Goal: Task Accomplishment & Management: Manage account settings

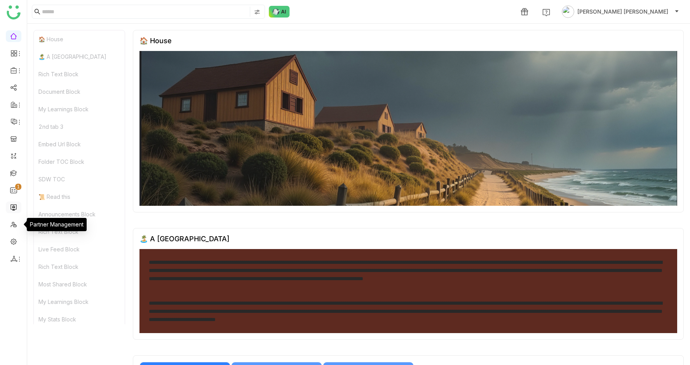
click at [10, 208] on link at bounding box center [13, 206] width 7 height 7
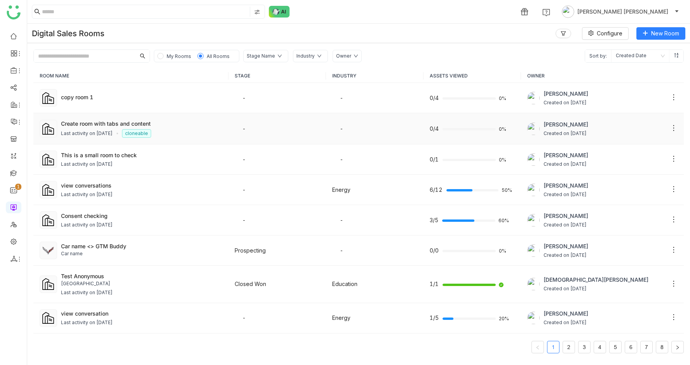
click at [190, 129] on div "Last activity on [DATE] cloneable" at bounding box center [142, 133] width 162 height 9
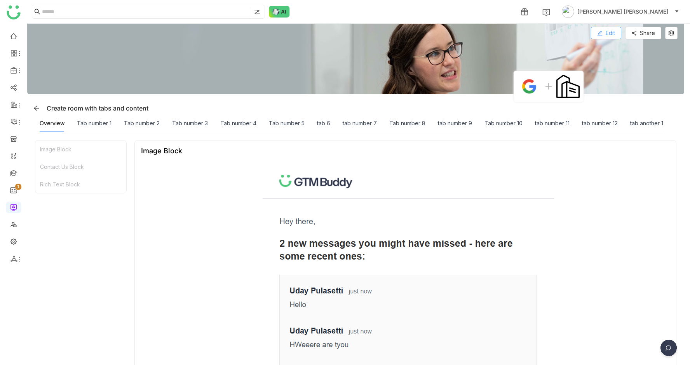
click at [615, 33] on span "Edit" at bounding box center [610, 33] width 9 height 9
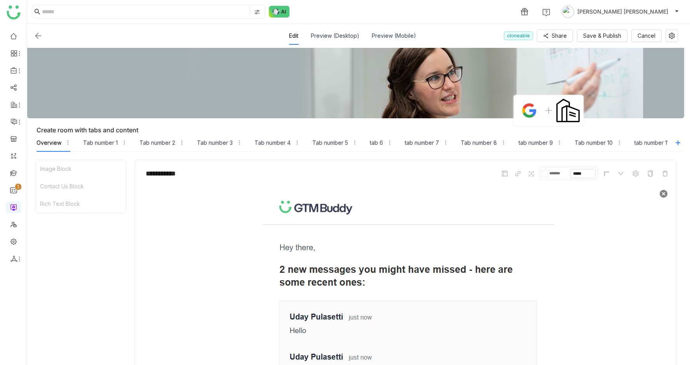
click at [668, 195] on img at bounding box center [663, 193] width 9 height 9
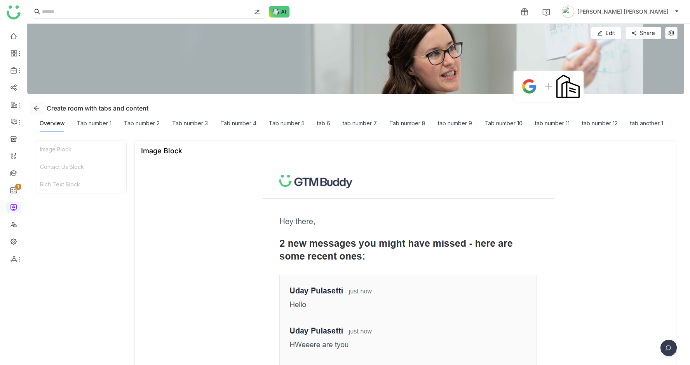
click at [37, 105] on icon at bounding box center [36, 108] width 6 height 6
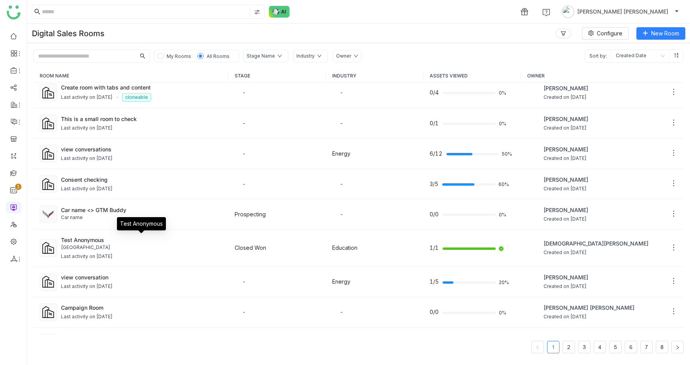
scroll to position [187, 0]
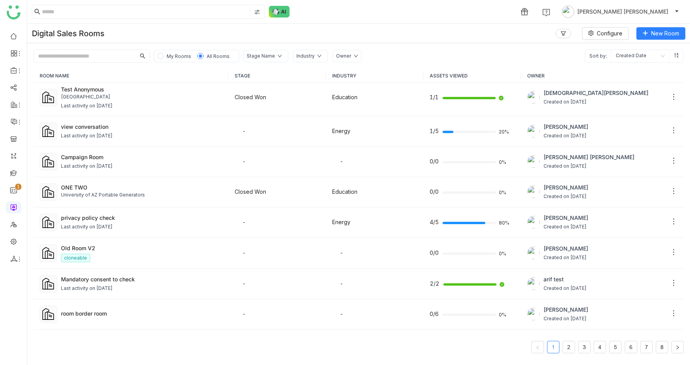
click at [73, 57] on input "text" at bounding box center [85, 56] width 102 height 12
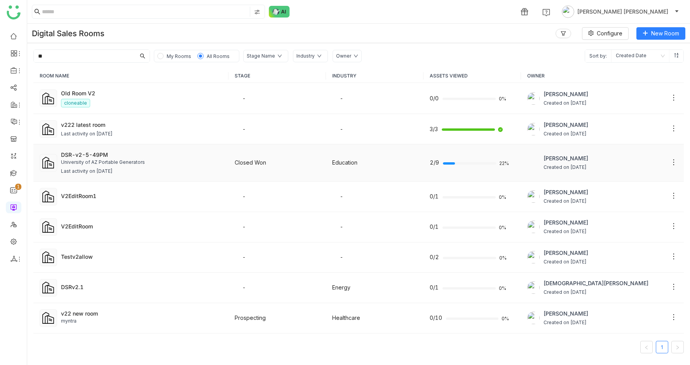
scroll to position [90, 0]
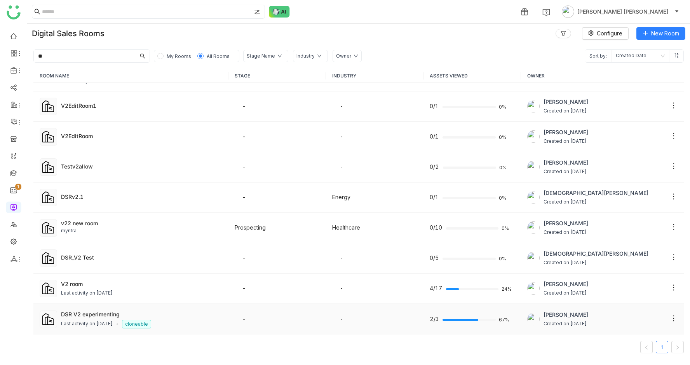
type input "**"
click at [92, 321] on div "Last activity on [DATE]" at bounding box center [87, 323] width 52 height 7
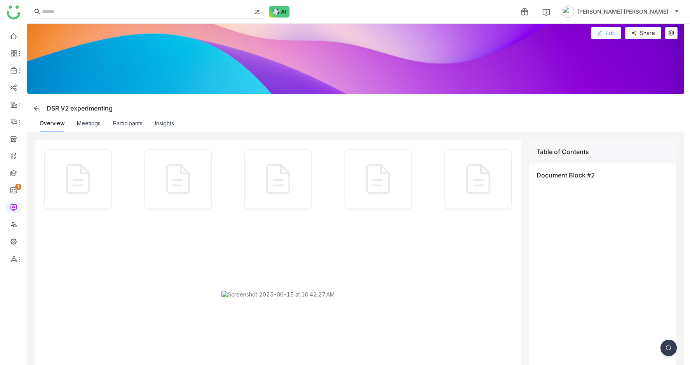
click at [602, 33] on button "Edit" at bounding box center [606, 33] width 30 height 12
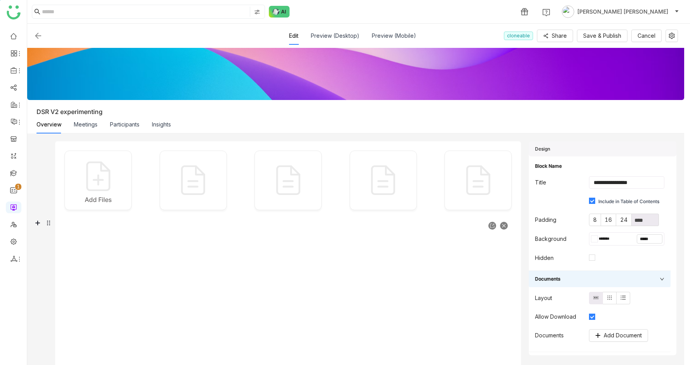
scroll to position [17, 0]
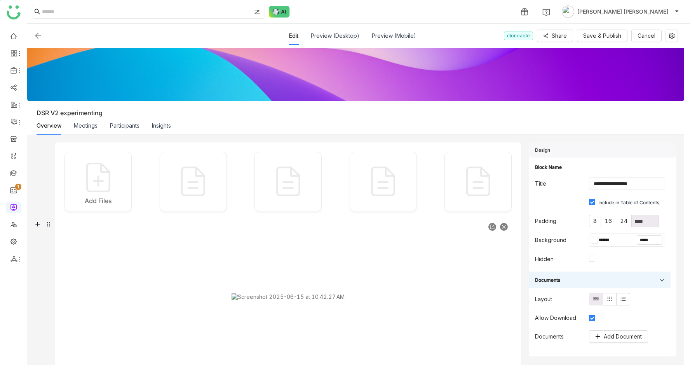
click at [473, 264] on div at bounding box center [288, 296] width 447 height 155
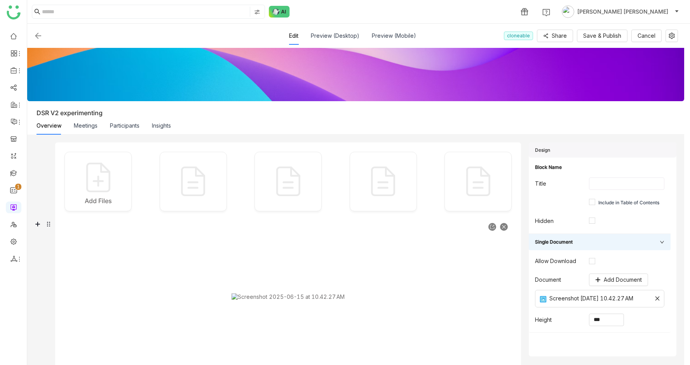
click at [506, 224] on icon at bounding box center [504, 226] width 5 height 5
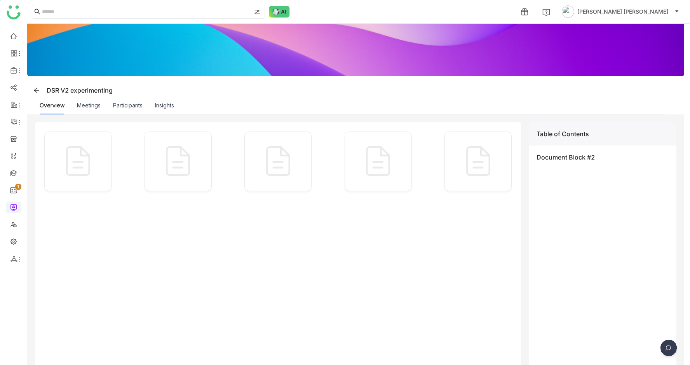
scroll to position [18, 0]
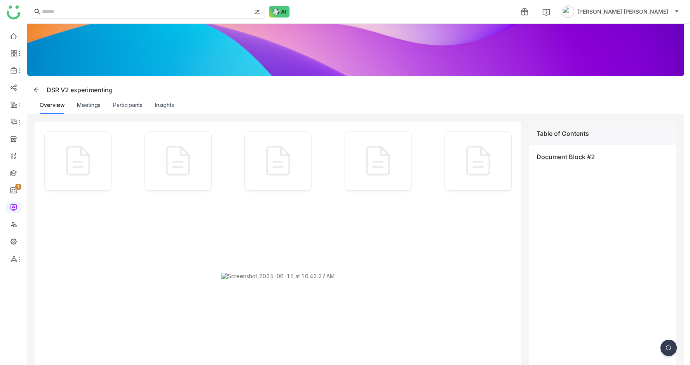
click at [572, 154] on div "Document Block #2" at bounding box center [603, 157] width 132 height 8
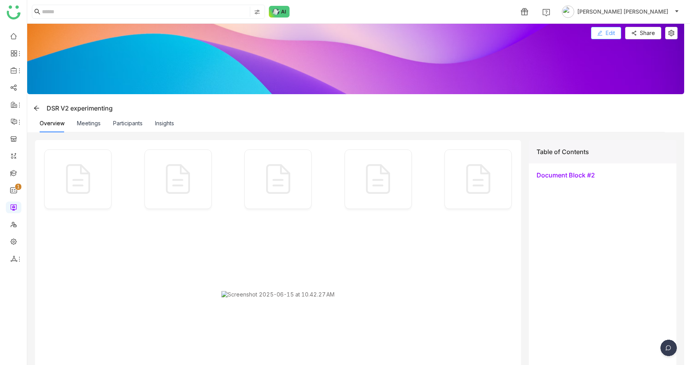
click at [615, 31] on span "Edit" at bounding box center [610, 33] width 9 height 9
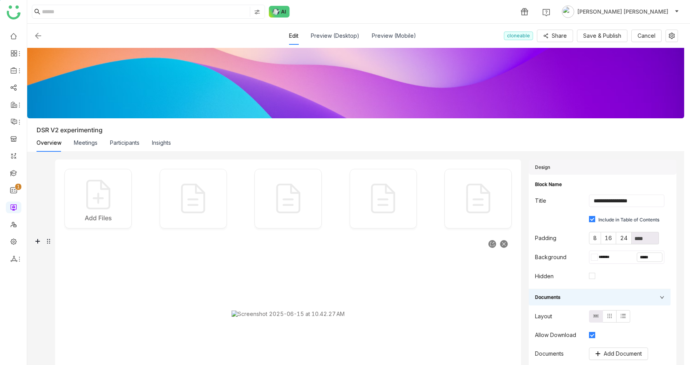
click at [484, 253] on div at bounding box center [288, 313] width 447 height 155
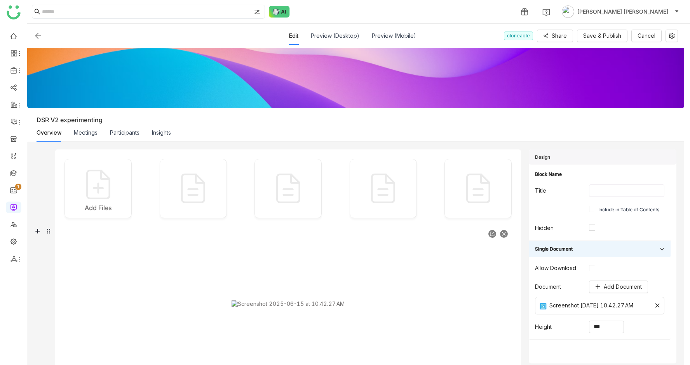
click at [441, 279] on div at bounding box center [288, 303] width 447 height 155
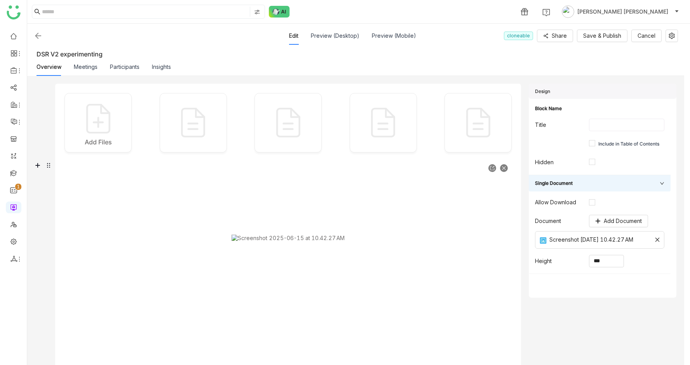
scroll to position [105, 0]
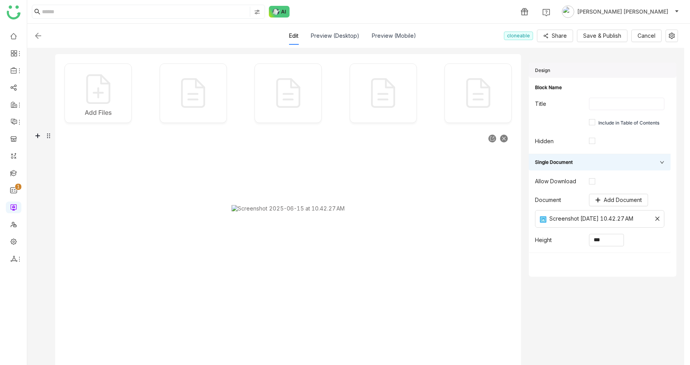
click at [506, 138] on icon at bounding box center [503, 137] width 3 height 3
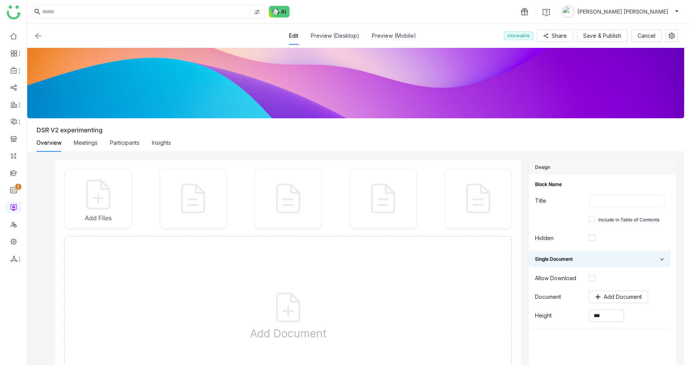
click at [38, 35] on img at bounding box center [37, 35] width 9 height 9
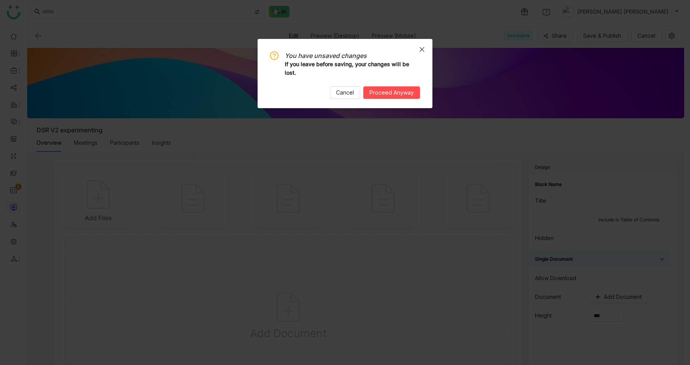
click at [424, 46] on icon "Close" at bounding box center [422, 49] width 6 height 6
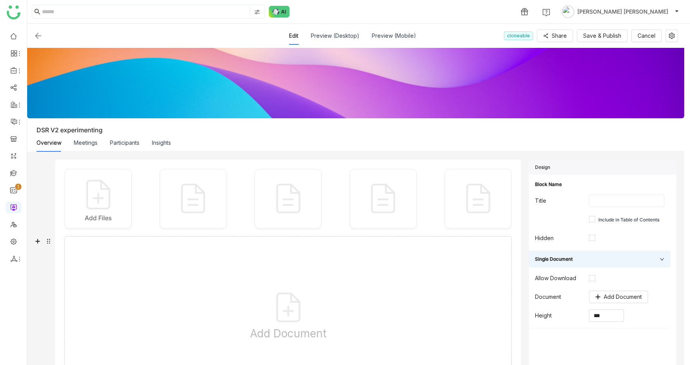
scroll to position [160, 0]
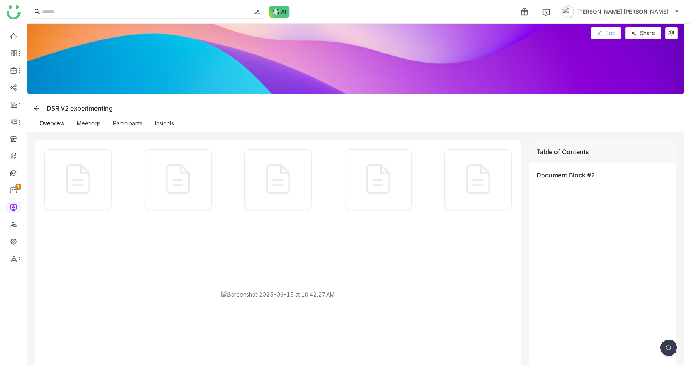
click at [621, 34] on button "Edit" at bounding box center [606, 33] width 30 height 12
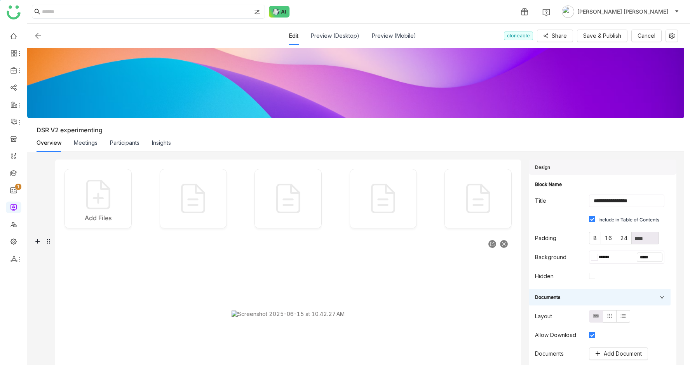
click at [506, 245] on icon at bounding box center [504, 243] width 5 height 5
